Goal: Find specific page/section: Find specific page/section

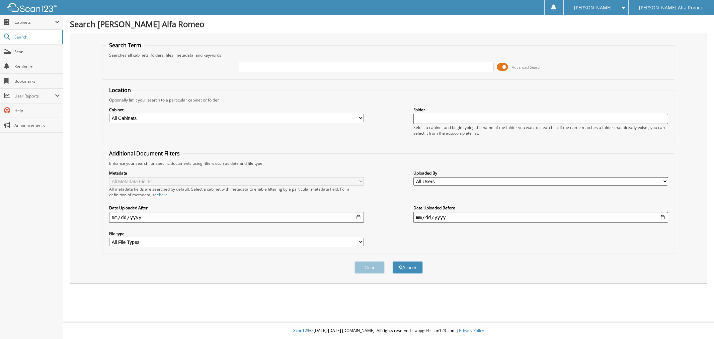
click at [278, 62] on input "text" at bounding box center [366, 67] width 254 height 10
type input "[US_VEHICLE_IDENTIFICATION_NUMBER]"
click at [392, 261] on button "Search" at bounding box center [407, 267] width 30 height 12
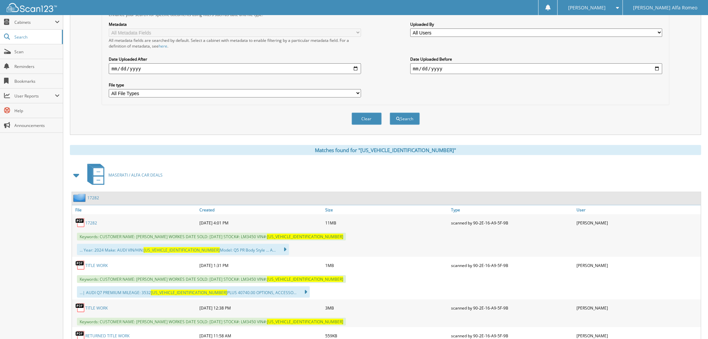
scroll to position [178, 0]
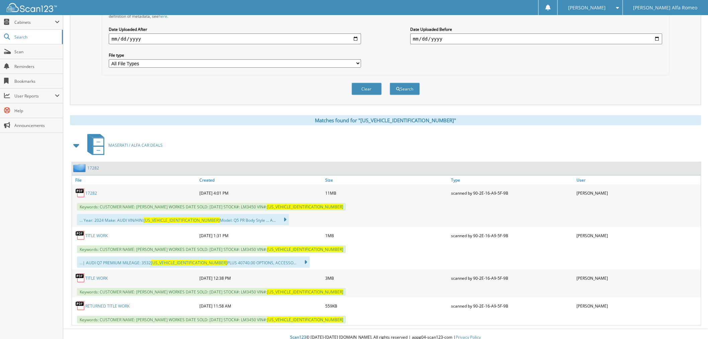
click at [95, 190] on link "17282" at bounding box center [91, 193] width 12 height 6
